Goal: Task Accomplishment & Management: Use online tool/utility

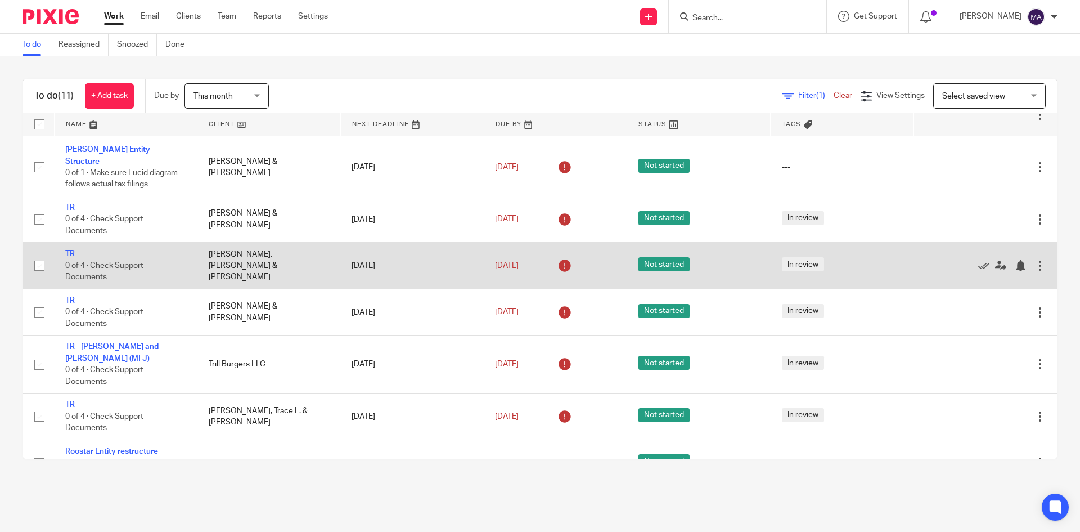
scroll to position [192, 0]
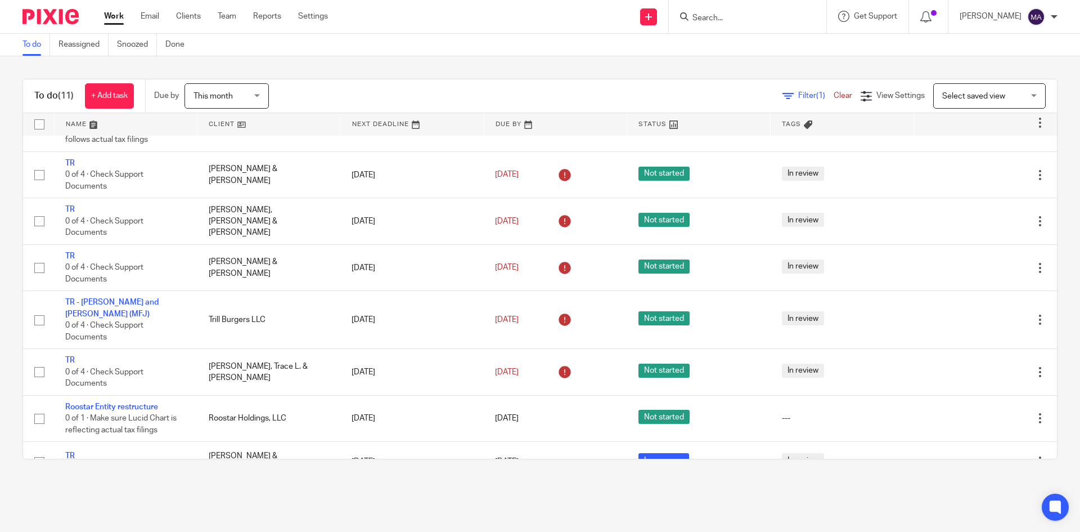
click at [629, 507] on main "To do Reassigned Snoozed Done To do (11) + Add task Due by This month This mont…" at bounding box center [540, 266] width 1080 height 532
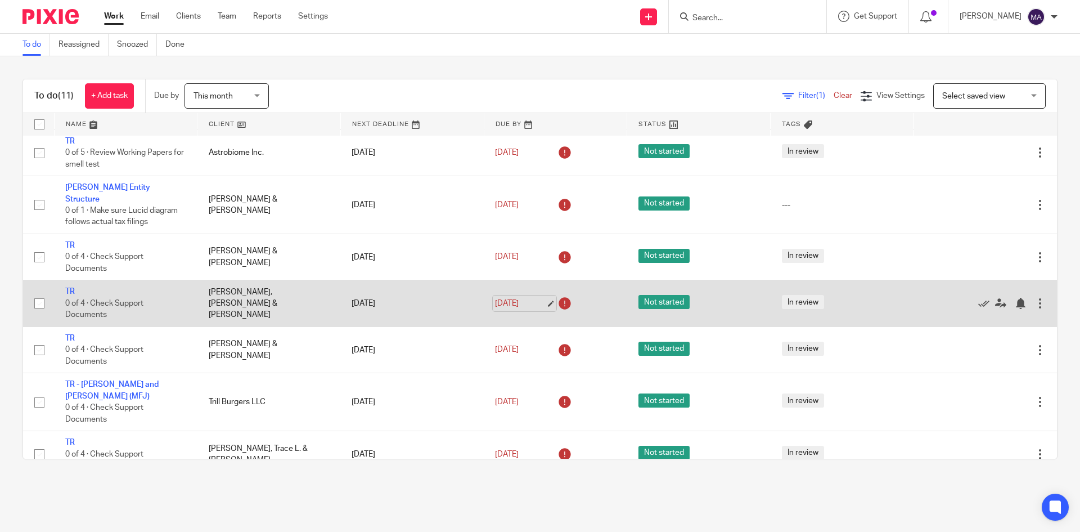
scroll to position [113, 0]
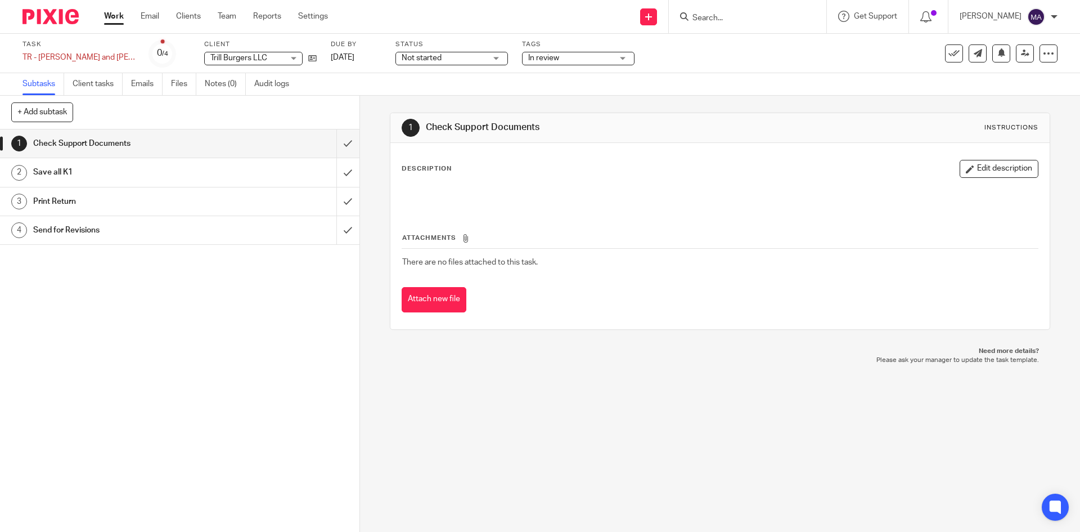
click at [477, 57] on span "Not started" at bounding box center [444, 58] width 84 height 12
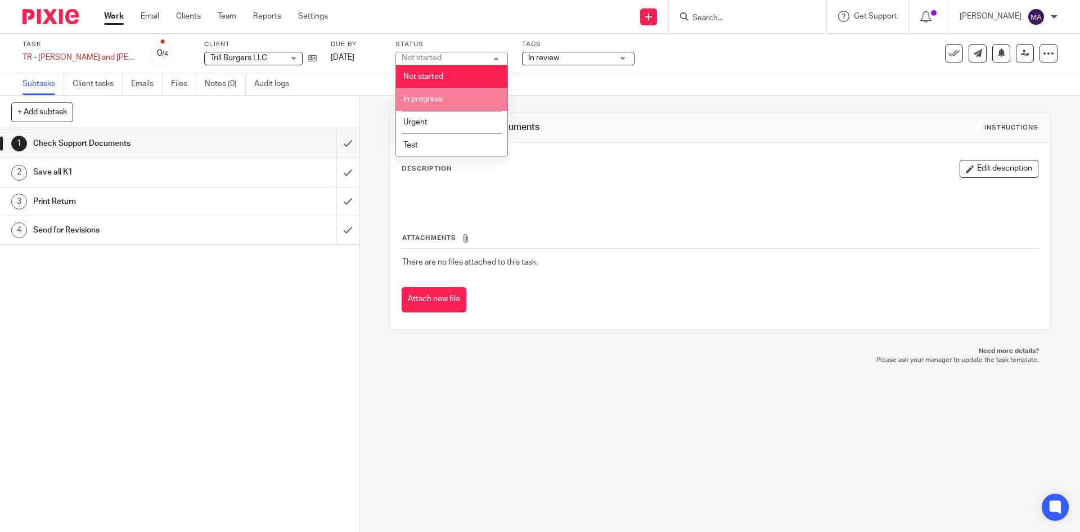
click at [438, 102] on span "In progress" at bounding box center [422, 99] width 39 height 8
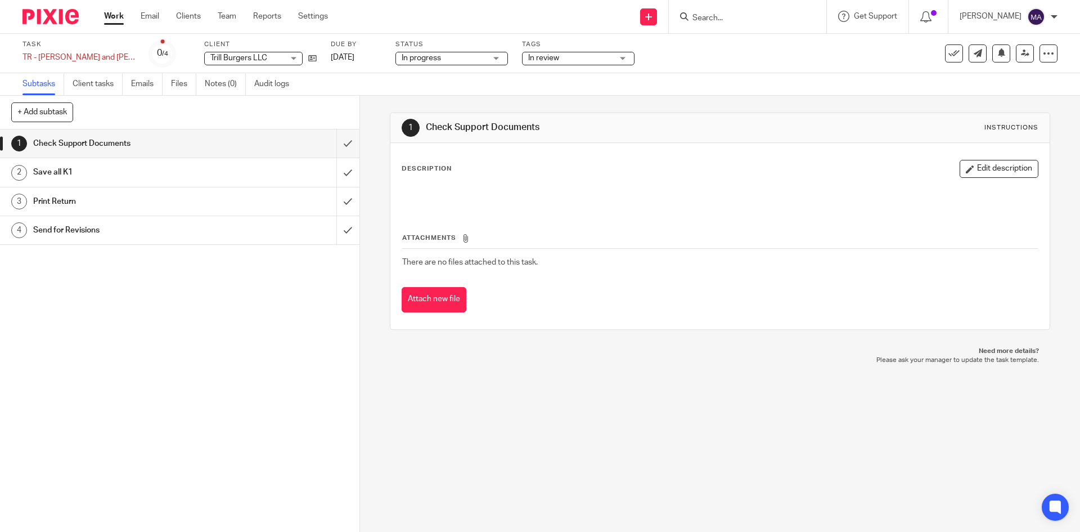
click at [448, 390] on div "1 Check Support Documents Instructions Description Edit description Attachments…" at bounding box center [720, 314] width 720 height 436
